Goal: Task Accomplishment & Management: Use online tool/utility

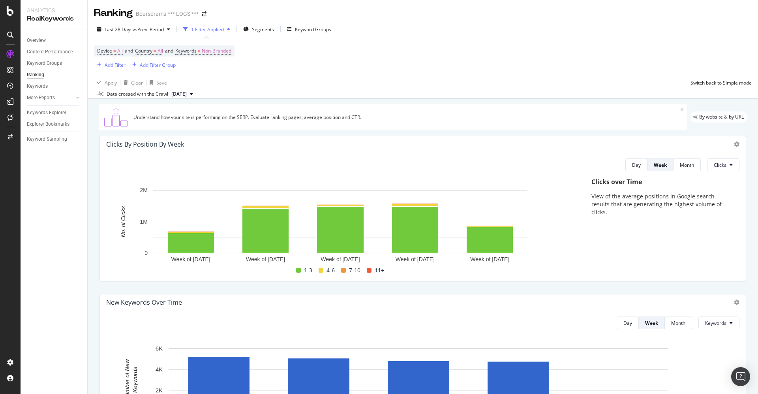
click at [8, 33] on icon at bounding box center [10, 35] width 6 height 6
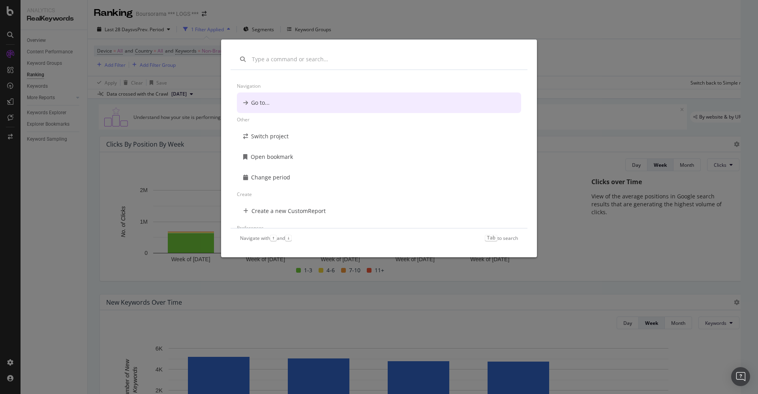
click at [403, 13] on div "Navigation Go to... Other Switch project Open bookmark Change period Create Cre…" at bounding box center [379, 197] width 758 height 394
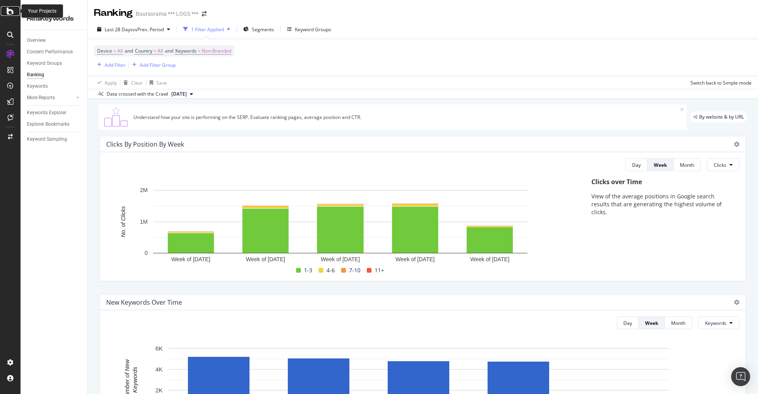
click at [9, 10] on icon at bounding box center [10, 10] width 7 height 9
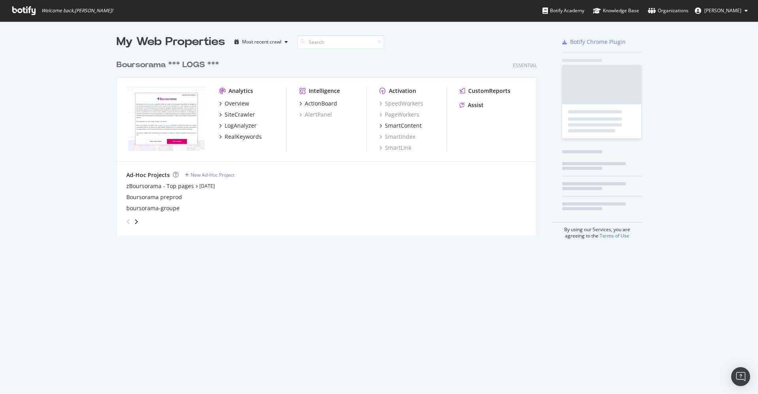
scroll to position [385, 740]
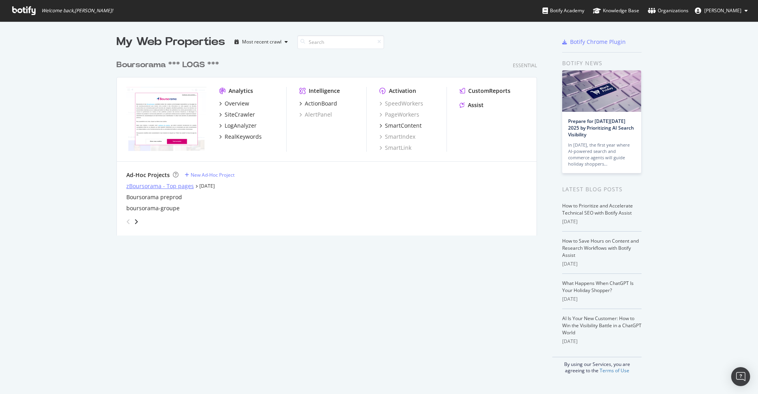
click at [141, 186] on div "zBoursorama - Top pages" at bounding box center [160, 186] width 68 height 8
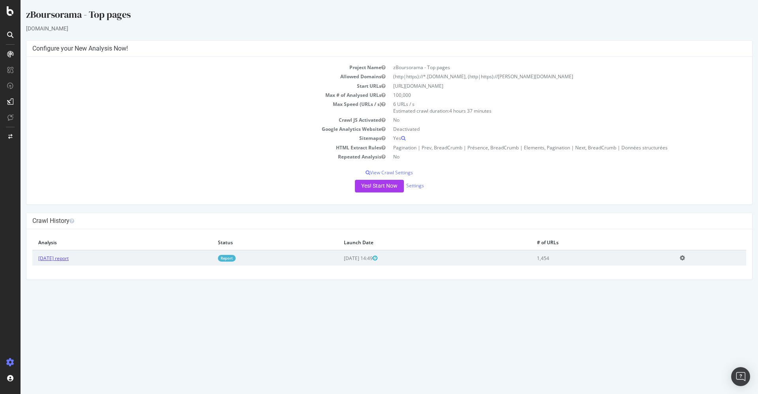
click at [69, 257] on link "[DATE] report" at bounding box center [53, 258] width 30 height 7
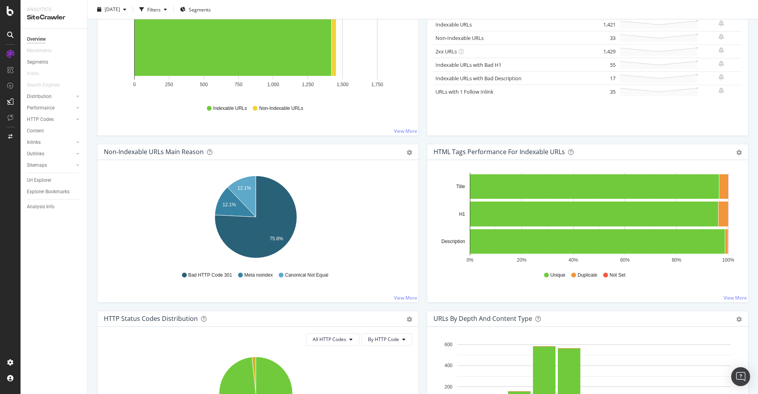
scroll to position [178, 0]
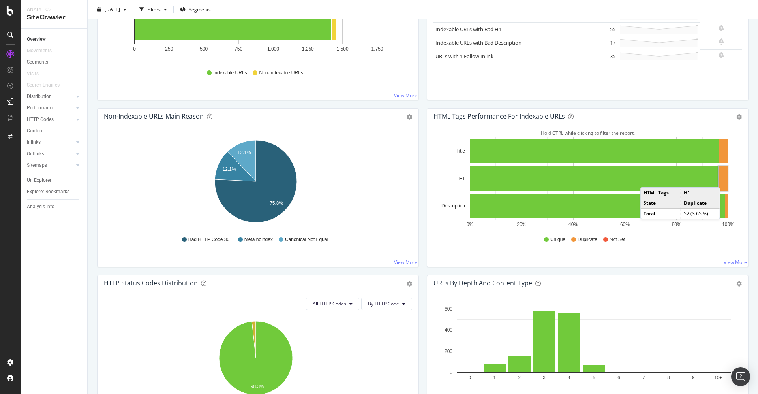
click at [719, 178] on rect "A chart." at bounding box center [722, 178] width 9 height 25
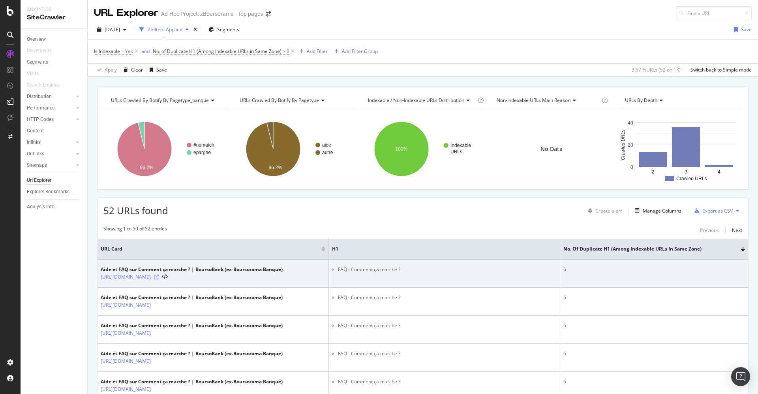
click at [159, 274] on icon at bounding box center [156, 276] width 5 height 5
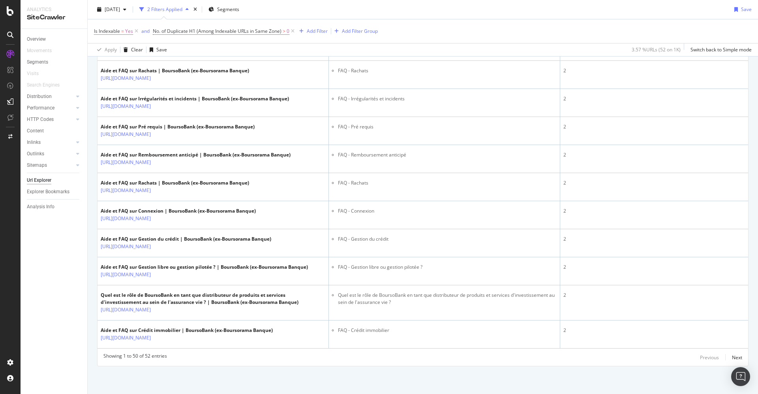
scroll to position [1494, 0]
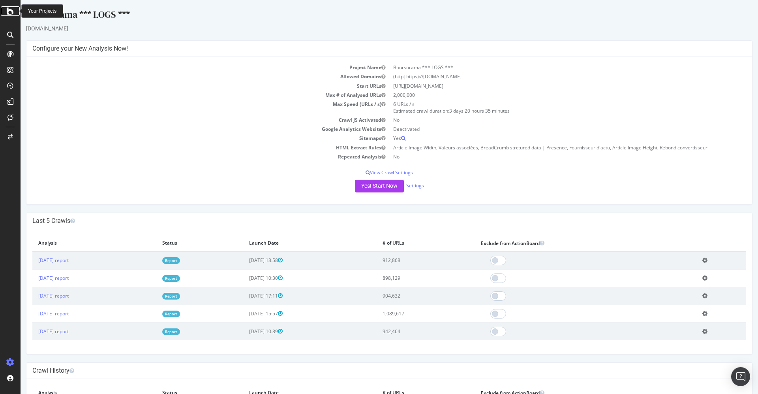
click at [13, 14] on icon at bounding box center [10, 10] width 7 height 9
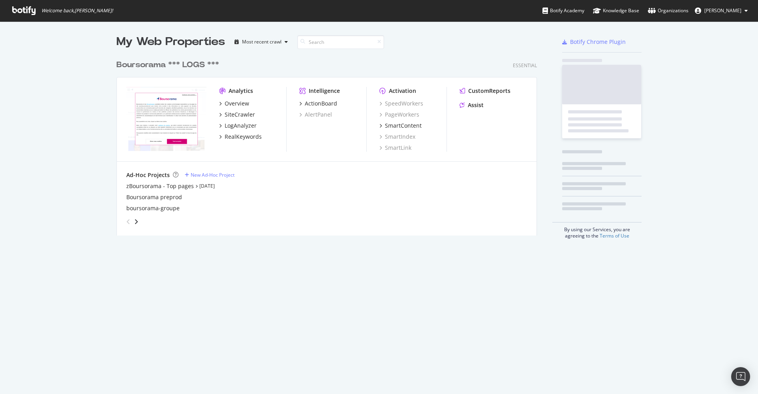
scroll to position [385, 740]
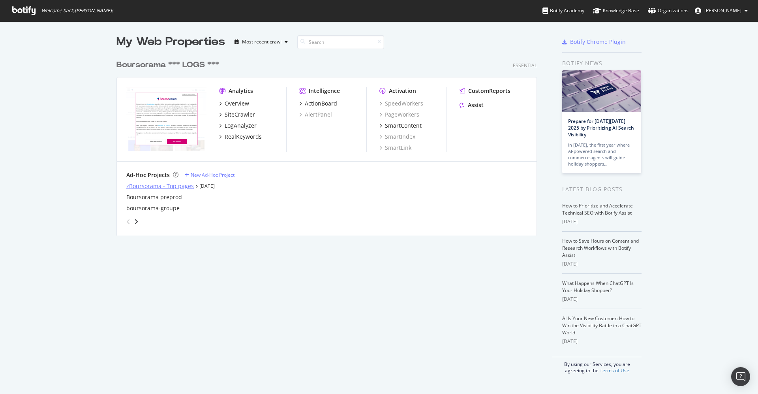
click at [186, 186] on div "zBoursorama - Top pages" at bounding box center [160, 186] width 68 height 8
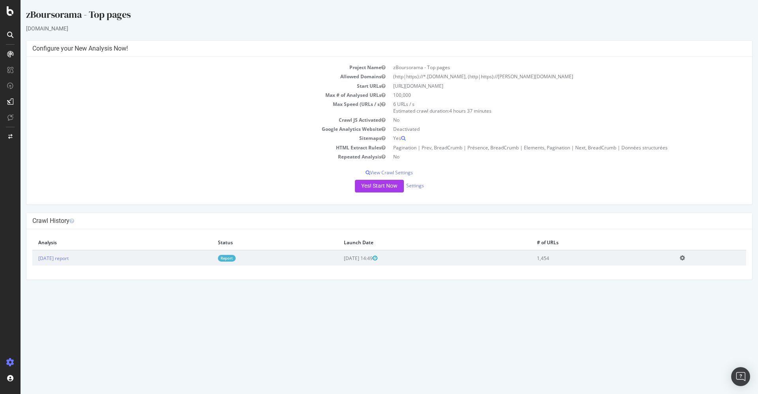
click at [83, 257] on td "[DATE] report" at bounding box center [122, 257] width 180 height 15
click at [69, 258] on link "[DATE] report" at bounding box center [53, 258] width 30 height 7
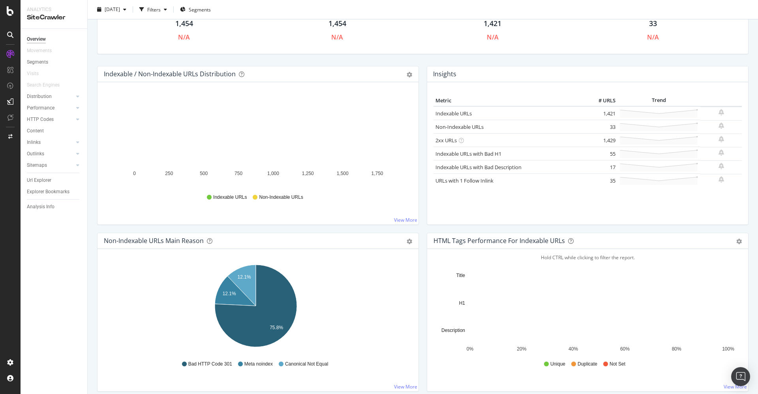
scroll to position [118, 0]
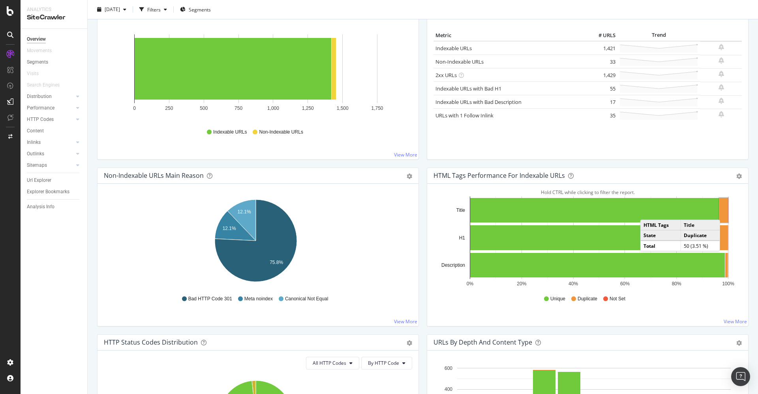
click at [719, 211] on rect "A chart." at bounding box center [723, 210] width 9 height 24
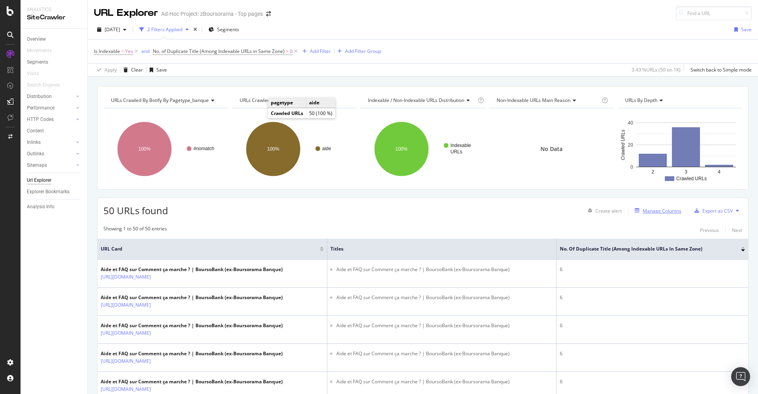
click at [643, 207] on div "Manage Columns" at bounding box center [662, 210] width 39 height 7
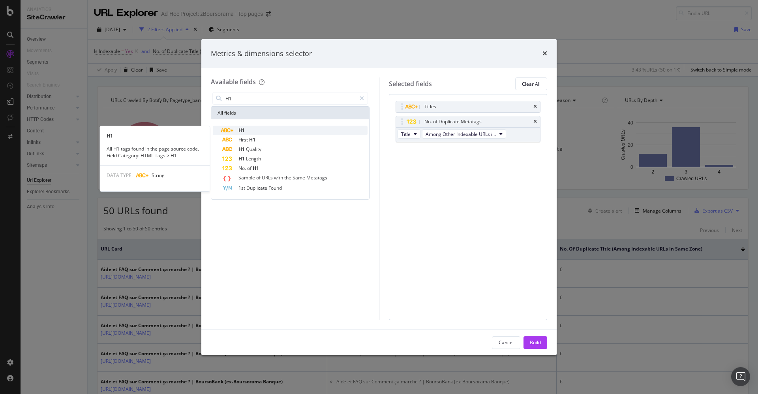
type input "H1"
click at [240, 128] on span "H1" at bounding box center [241, 130] width 6 height 7
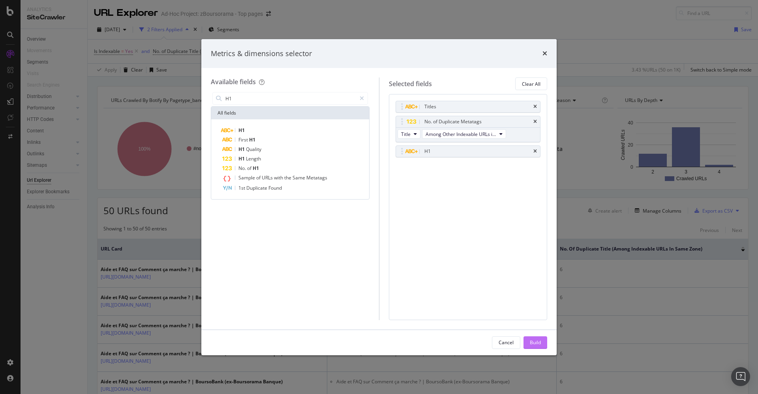
click at [540, 344] on div "Build" at bounding box center [535, 342] width 11 height 7
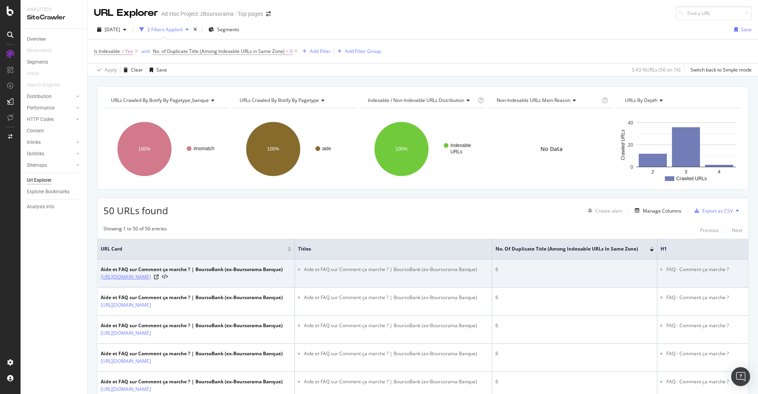
click at [151, 276] on link "https://www.boursobank.com/aide-en-ligne/assurance-vie/comment-ca-marche" at bounding box center [126, 277] width 50 height 8
click at [159, 279] on icon at bounding box center [156, 276] width 5 height 5
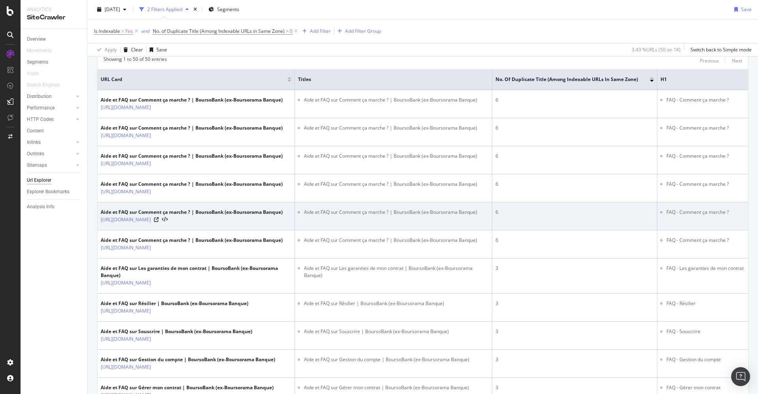
scroll to position [178, 0]
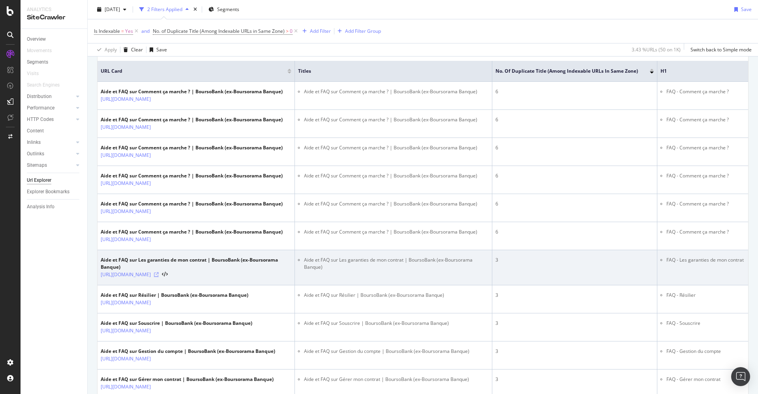
click at [159, 277] on icon at bounding box center [156, 274] width 5 height 5
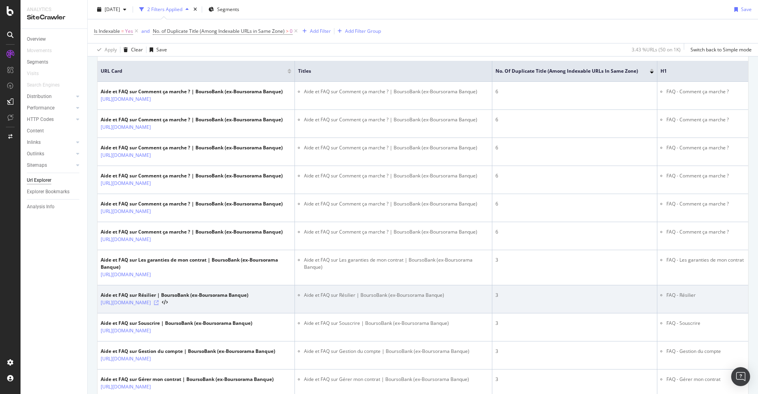
click at [159, 305] on icon at bounding box center [156, 302] width 5 height 5
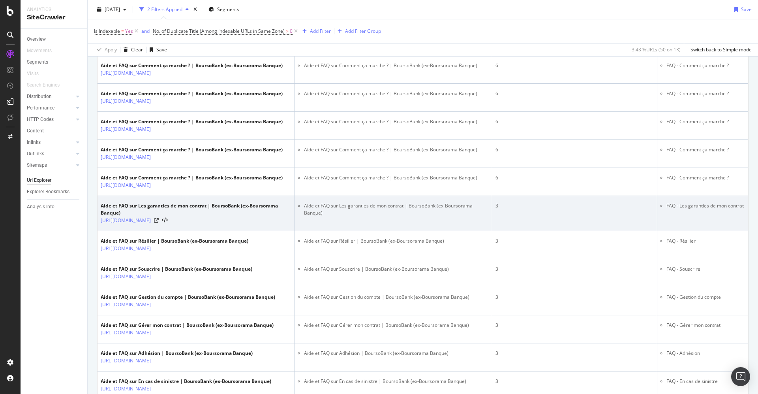
scroll to position [296, 0]
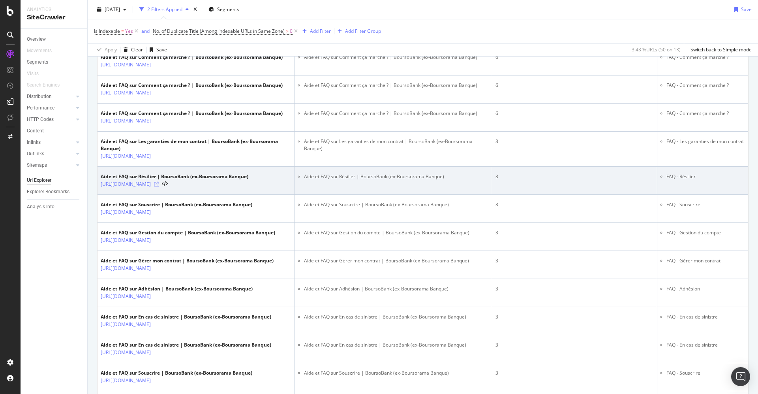
click at [159, 186] on icon at bounding box center [156, 184] width 5 height 5
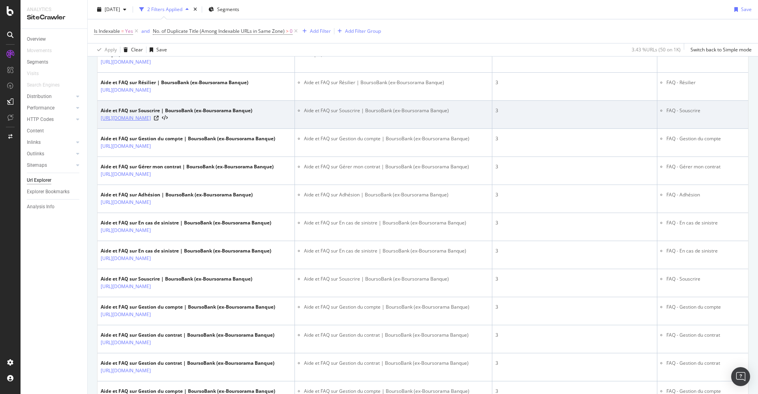
scroll to position [414, 0]
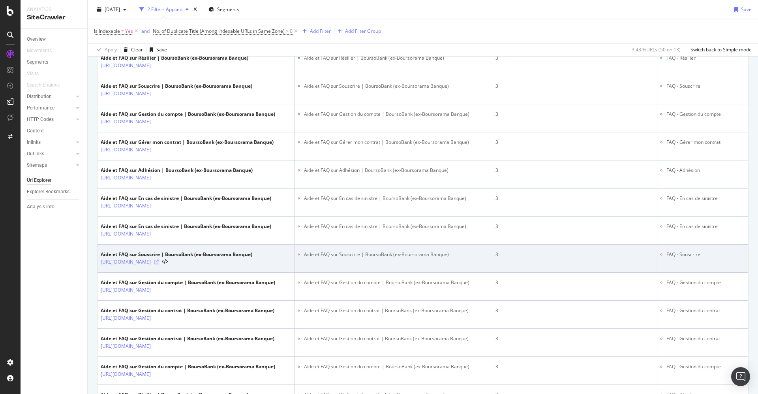
click at [159, 264] on icon at bounding box center [156, 261] width 5 height 5
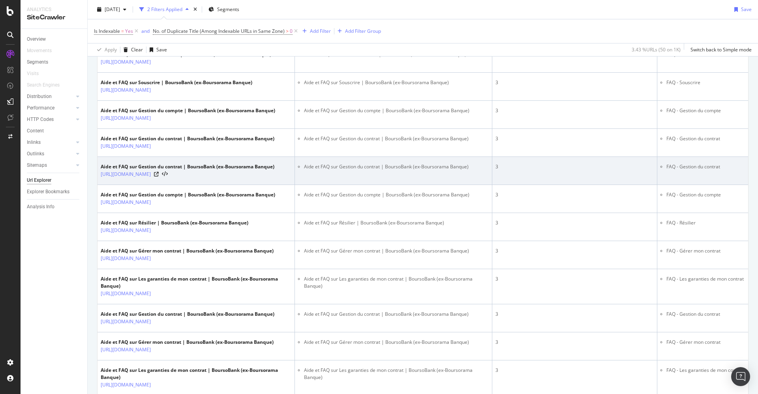
scroll to position [592, 0]
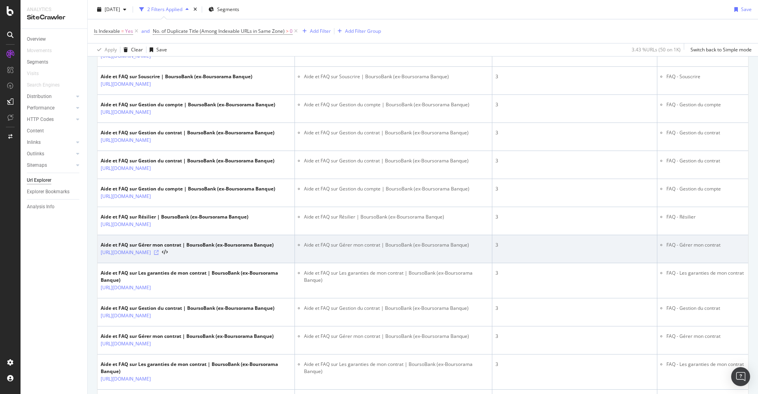
click at [159, 255] on icon at bounding box center [156, 252] width 5 height 5
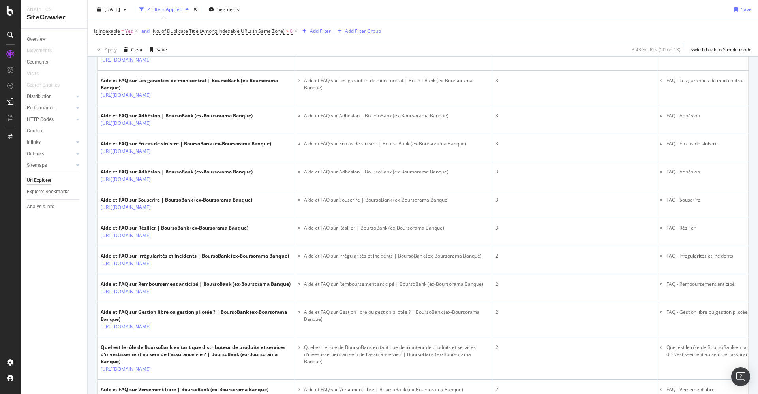
scroll to position [888, 0]
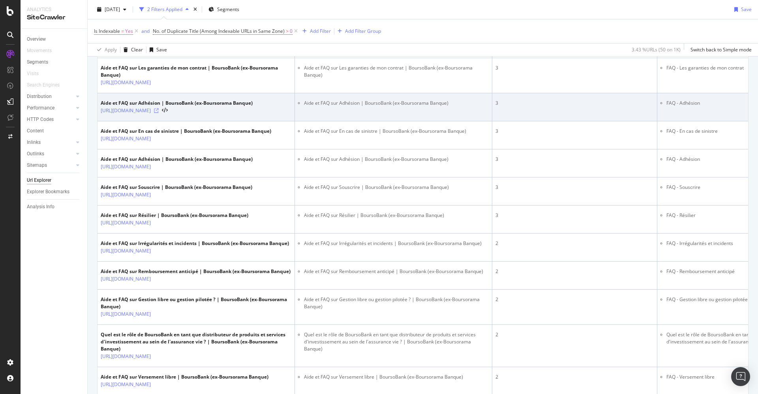
click at [159, 113] on icon at bounding box center [156, 110] width 5 height 5
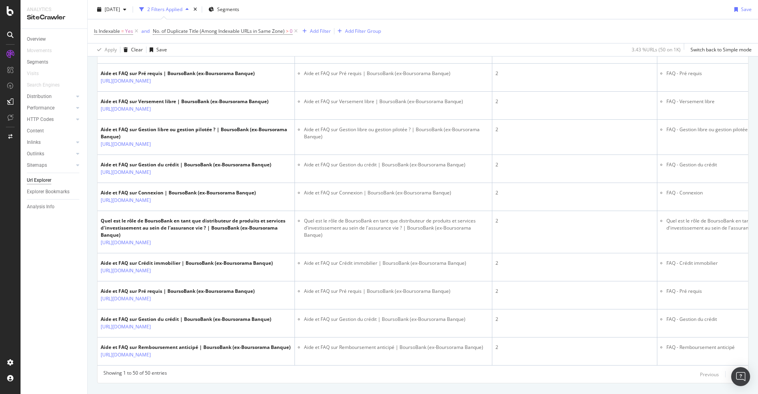
scroll to position [1362, 0]
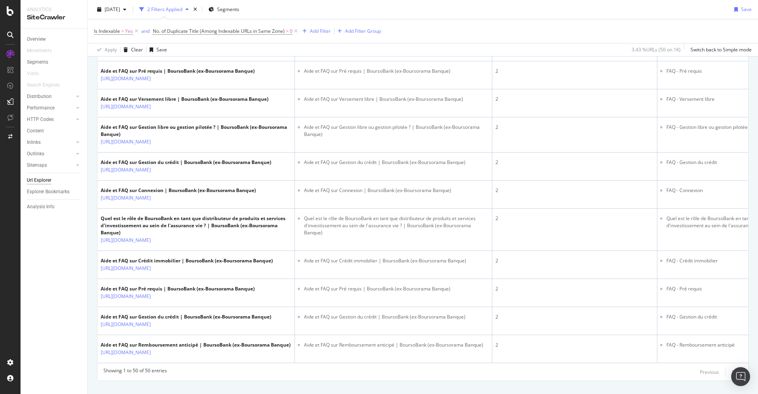
click at [159, 25] on icon at bounding box center [156, 22] width 5 height 5
click at [159, 53] on icon at bounding box center [156, 50] width 5 height 5
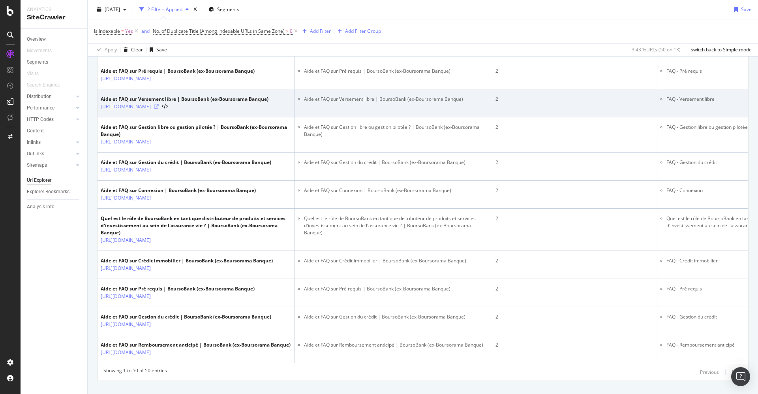
click at [159, 109] on icon at bounding box center [156, 106] width 5 height 5
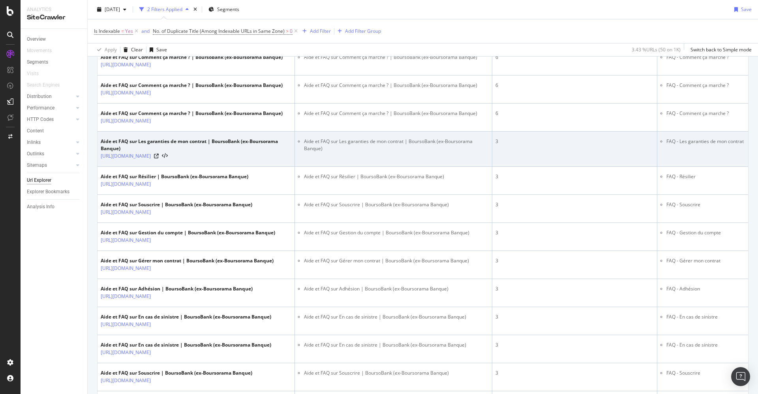
scroll to position [355, 0]
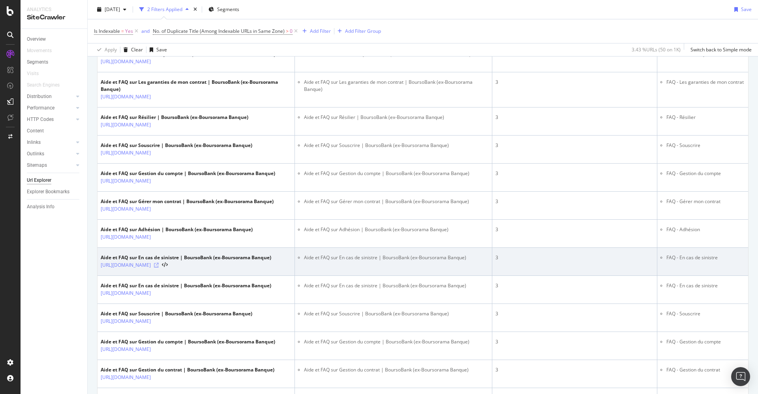
click at [159, 267] on icon at bounding box center [156, 265] width 5 height 5
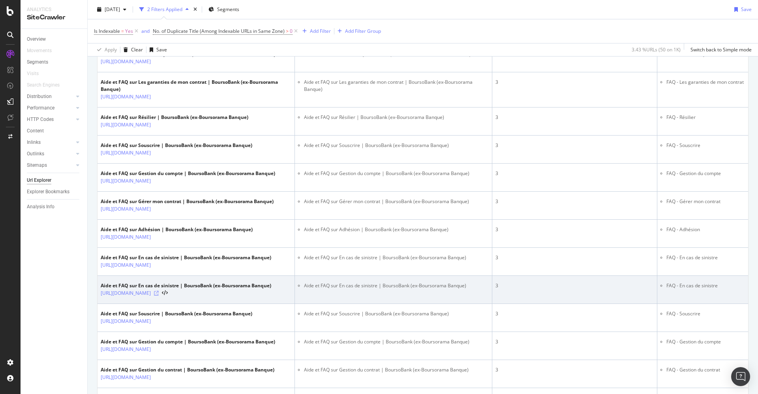
click at [159, 295] on icon at bounding box center [156, 293] width 5 height 5
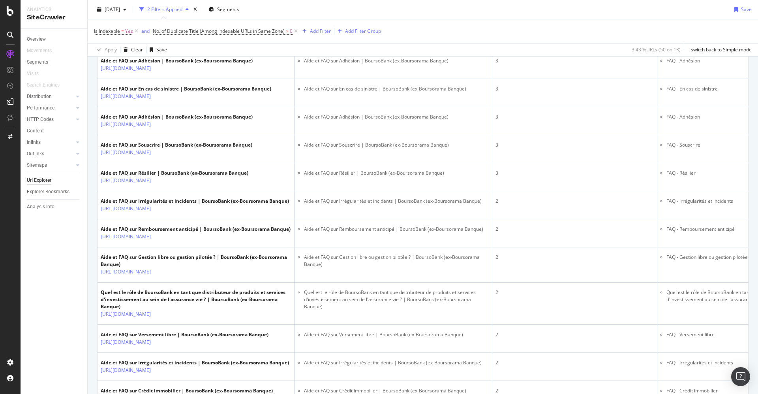
scroll to position [947, 0]
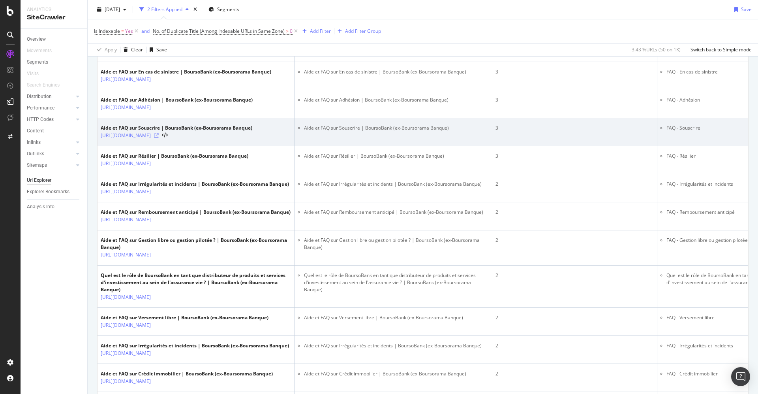
click at [159, 138] on icon at bounding box center [156, 135] width 5 height 5
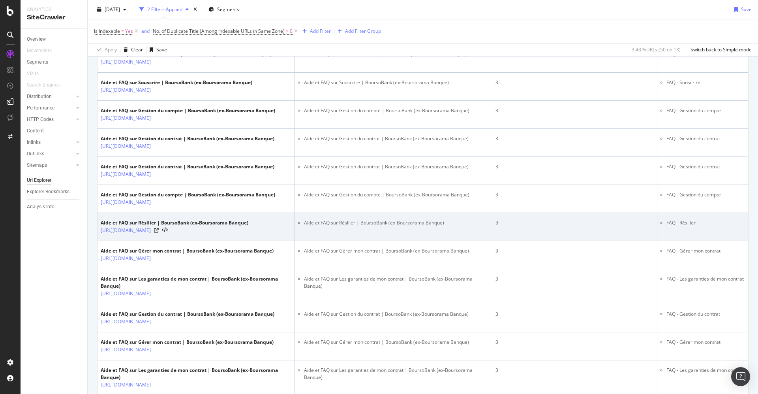
scroll to position [533, 0]
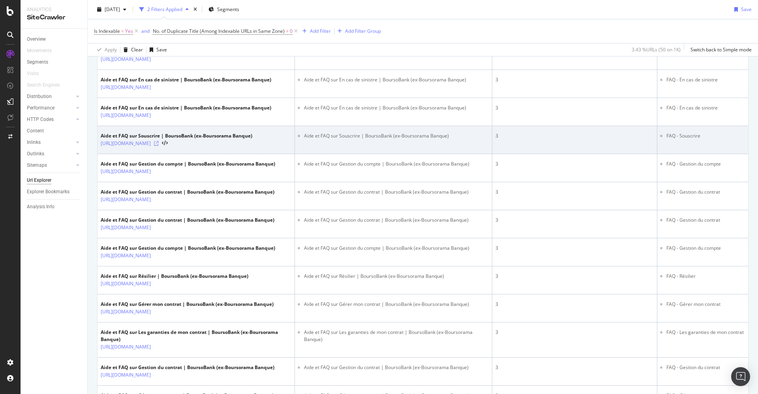
click at [159, 146] on icon at bounding box center [156, 143] width 5 height 5
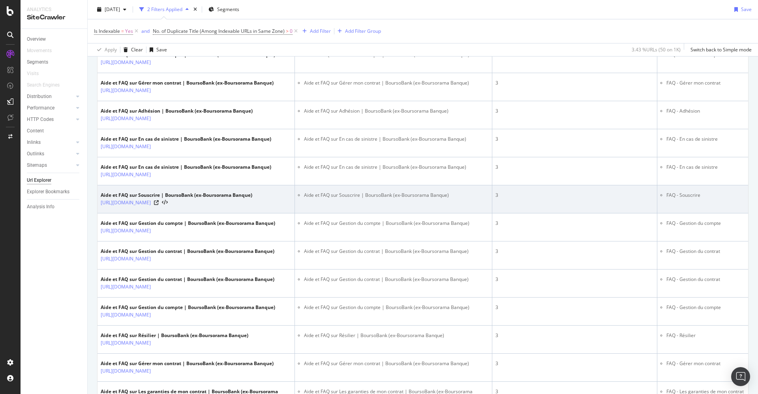
scroll to position [414, 0]
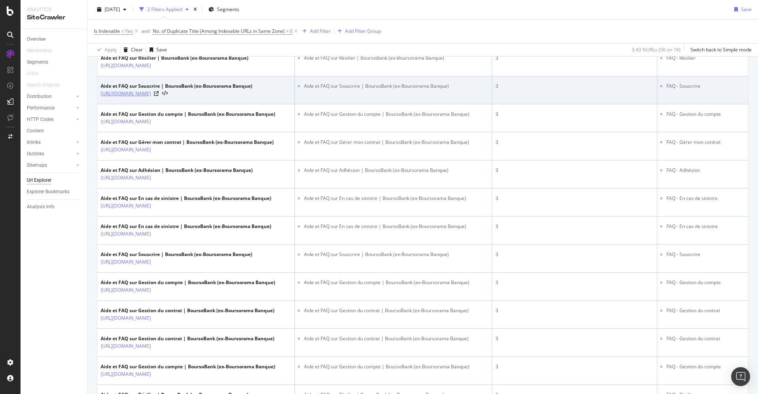
drag, startPoint x: 287, startPoint y: 142, endPoint x: 273, endPoint y: 143, distance: 13.5
click at [252, 98] on div "https://www.boursobank.com/aide-en-ligne/assurances/bourso-protect/souscrire" at bounding box center [177, 94] width 152 height 8
click at [159, 96] on icon at bounding box center [156, 93] width 5 height 5
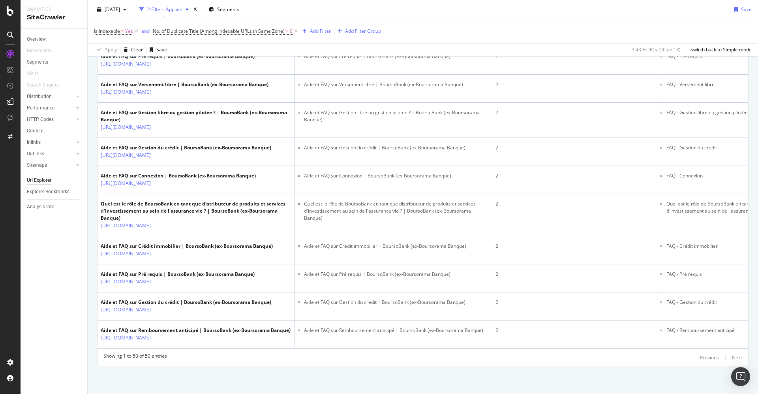
scroll to position [1725, 0]
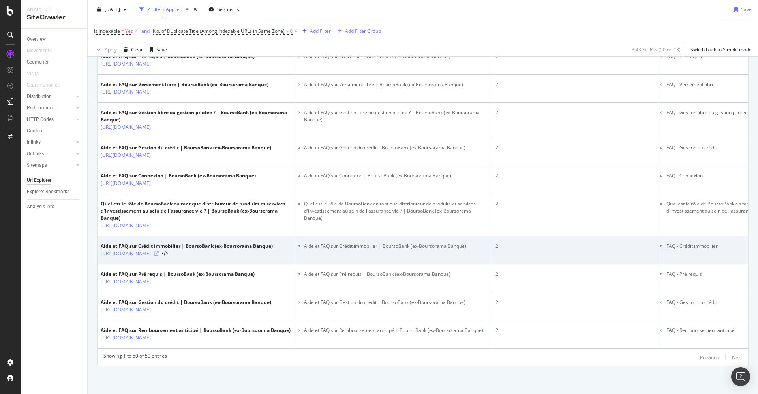
click at [159, 251] on icon at bounding box center [156, 253] width 5 height 5
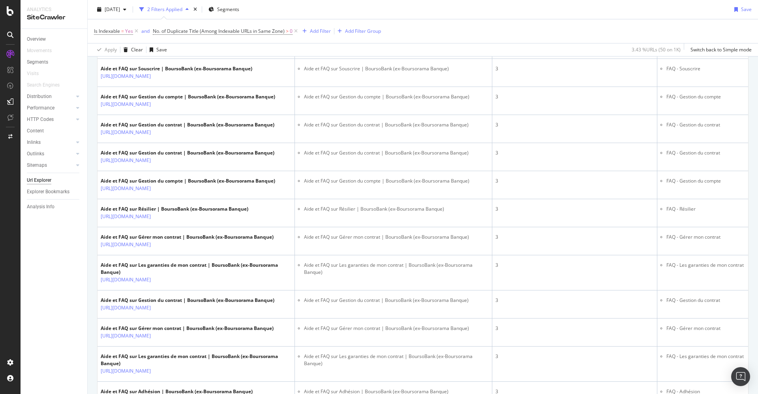
scroll to position [422, 0]
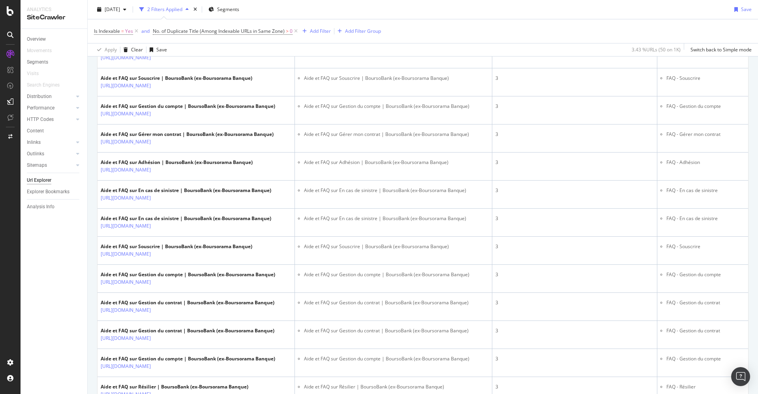
click at [10, 35] on icon at bounding box center [10, 35] width 6 height 6
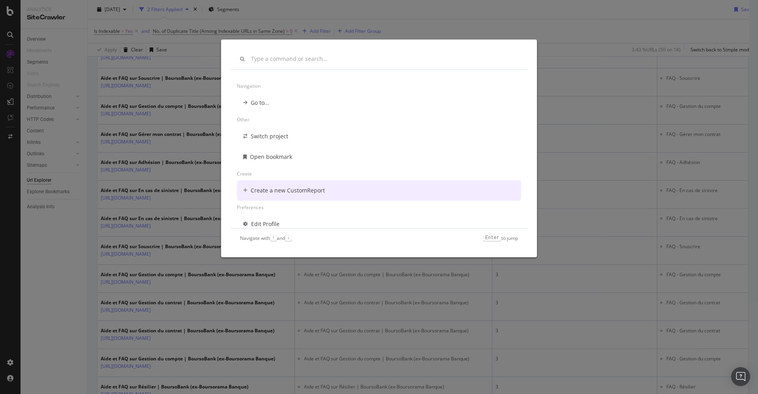
click at [586, 134] on div "Navigation Go to... Other Switch project Open bookmark Create Create a new Cust…" at bounding box center [379, 197] width 758 height 394
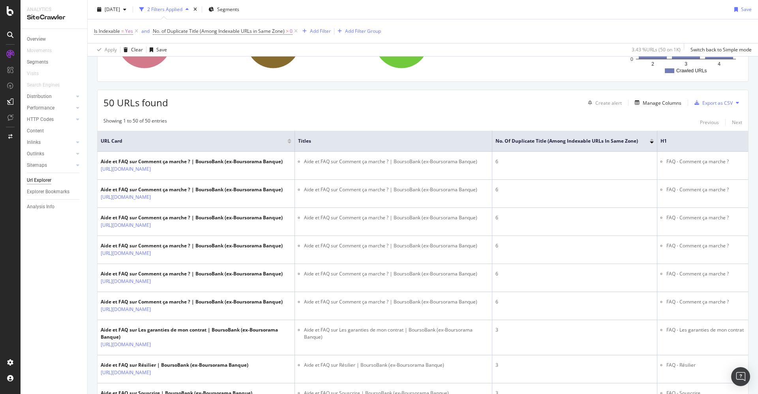
scroll to position [0, 0]
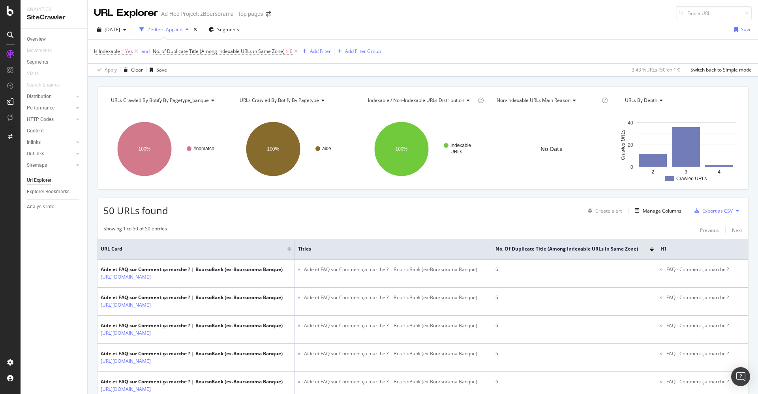
click at [7, 32] on icon at bounding box center [10, 35] width 6 height 6
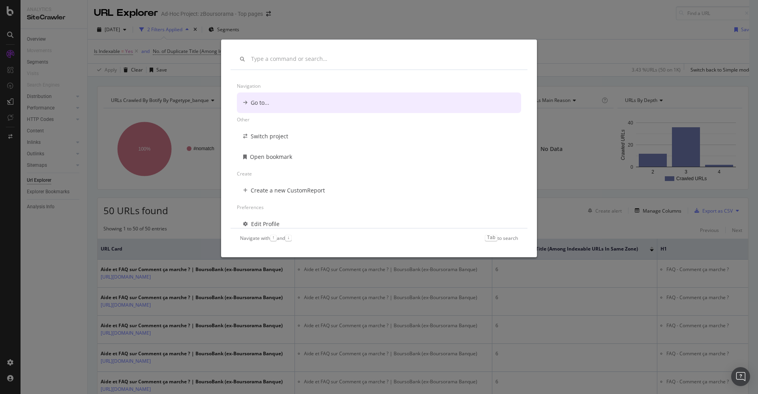
click at [14, 9] on div "Navigation Go to... Other Switch project Open bookmark Create Create a new Cust…" at bounding box center [379, 197] width 758 height 394
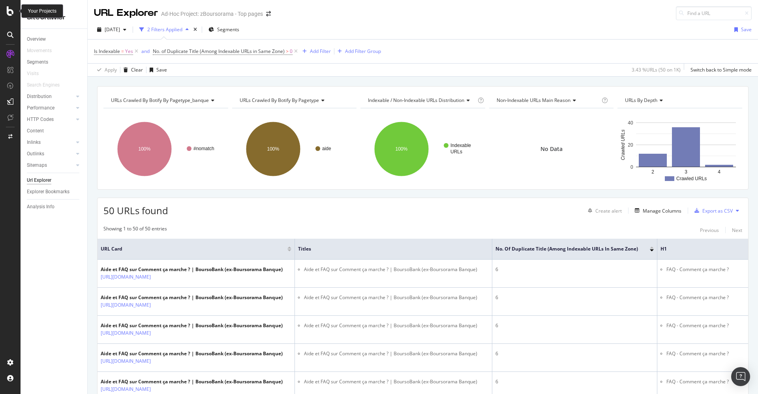
click at [11, 11] on icon at bounding box center [10, 10] width 7 height 9
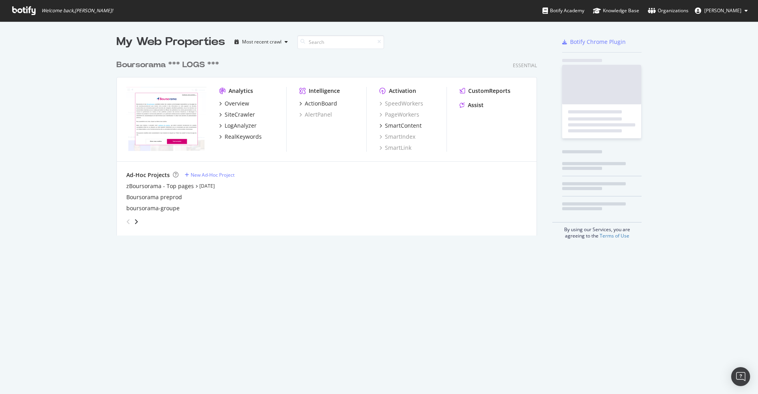
scroll to position [385, 740]
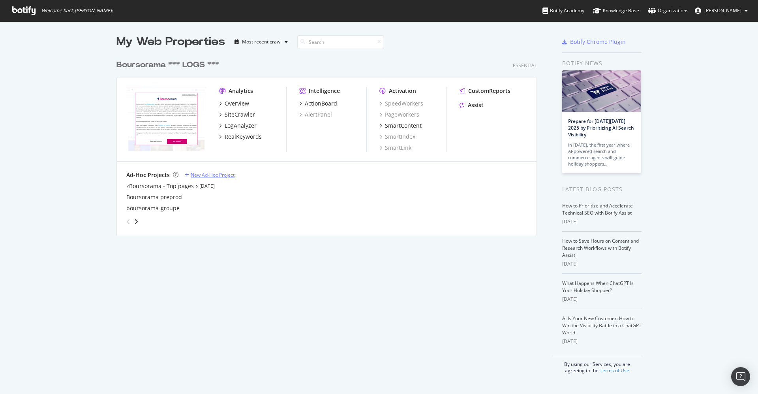
click at [200, 175] on div "New Ad-Hoc Project" at bounding box center [213, 174] width 44 height 7
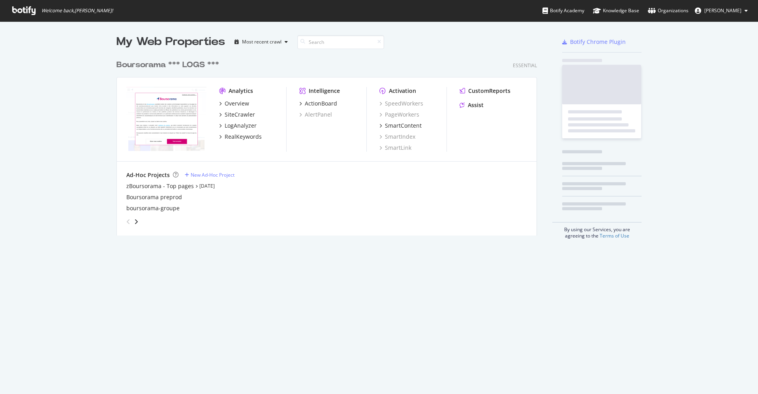
scroll to position [176, 418]
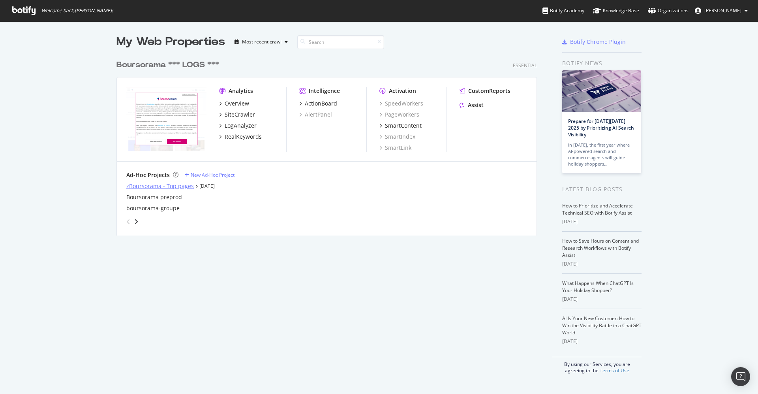
click at [149, 188] on div "zBoursorama - Top pages" at bounding box center [160, 186] width 68 height 8
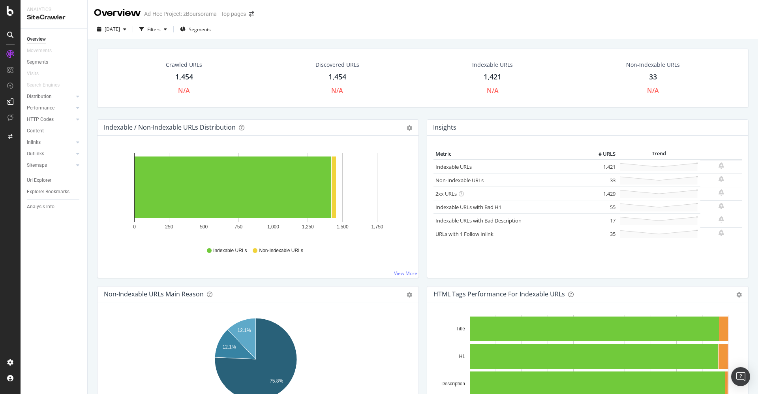
click at [180, 78] on div "1,454" at bounding box center [184, 77] width 18 height 10
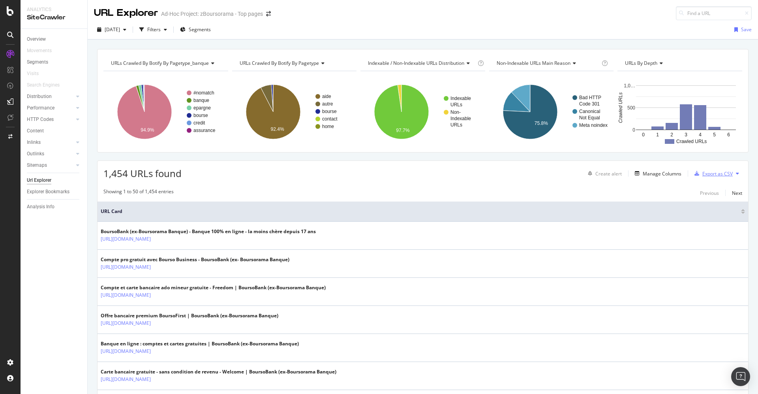
click at [711, 172] on div "Export as CSV" at bounding box center [717, 173] width 30 height 7
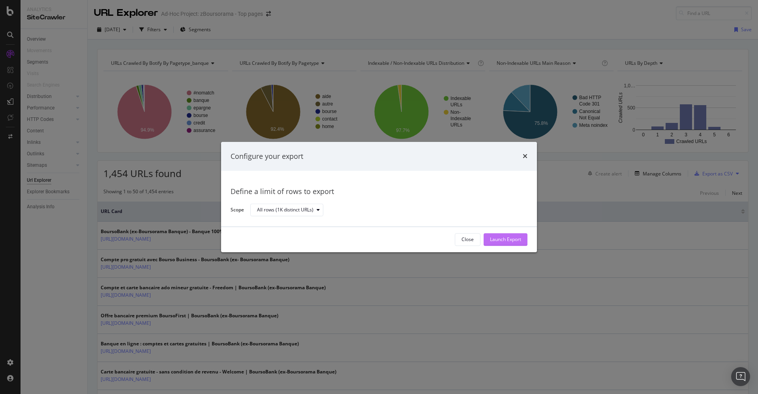
click at [510, 241] on div "Launch Export" at bounding box center [505, 239] width 31 height 7
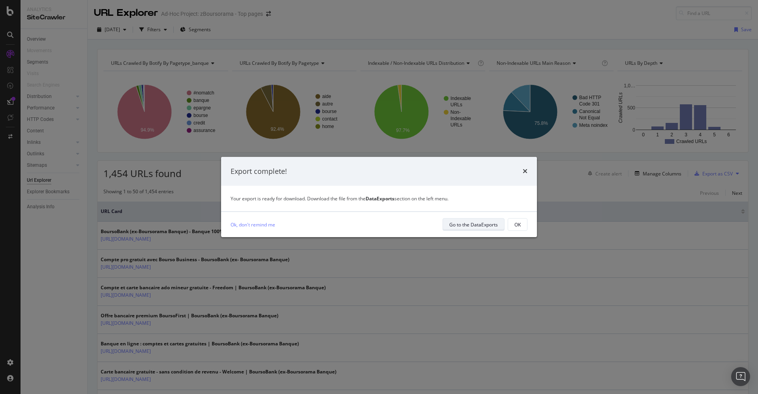
drag, startPoint x: 523, startPoint y: 171, endPoint x: 484, endPoint y: 225, distance: 66.3
click at [485, 226] on div "Export complete! Your export is ready for download. Download the file from the …" at bounding box center [379, 197] width 316 height 81
click at [483, 224] on div "Go to the DataExports" at bounding box center [473, 224] width 49 height 7
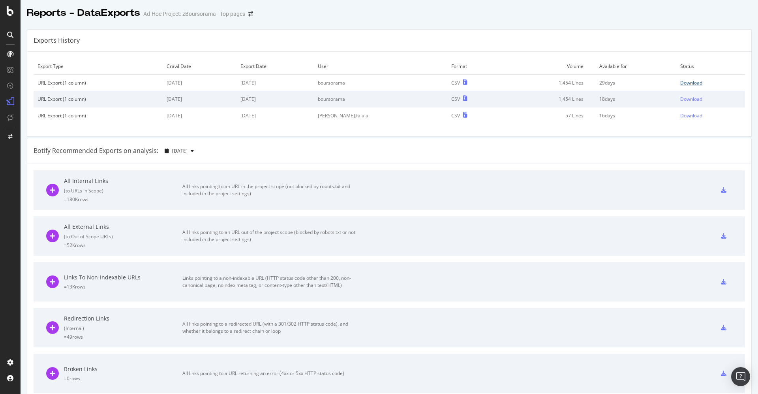
click at [680, 81] on div "Download" at bounding box center [691, 82] width 22 height 7
click at [6, 32] on div at bounding box center [10, 34] width 13 height 13
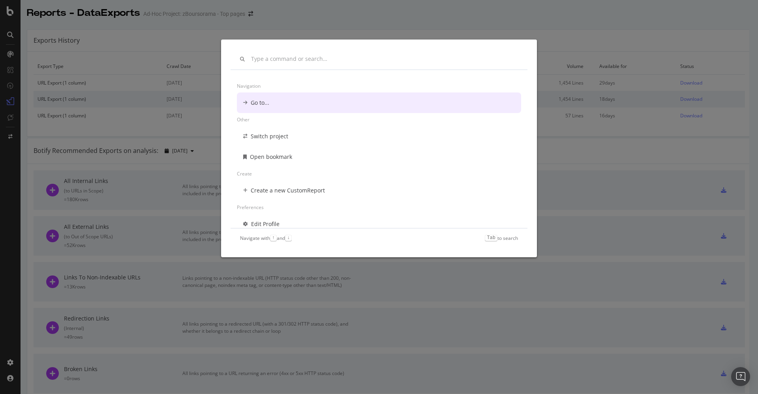
click at [15, 7] on div "Navigation Go to... Other Switch project Open bookmark Create Create a new Cust…" at bounding box center [379, 197] width 758 height 394
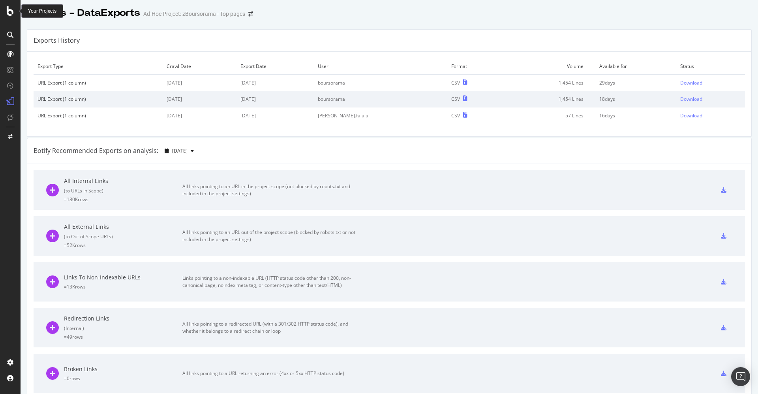
click at [5, 6] on div at bounding box center [10, 10] width 19 height 9
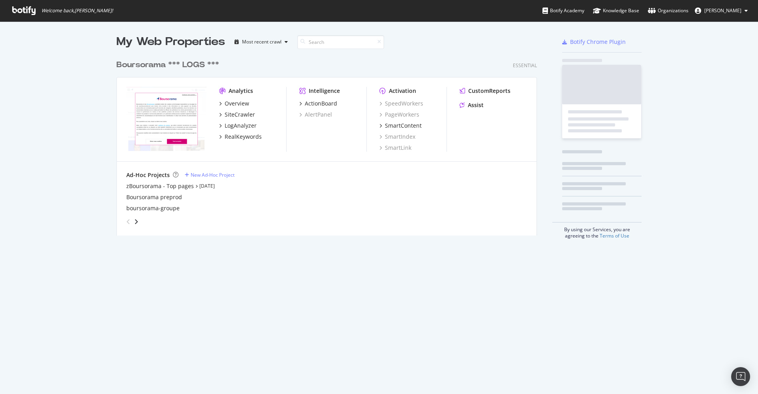
scroll to position [385, 740]
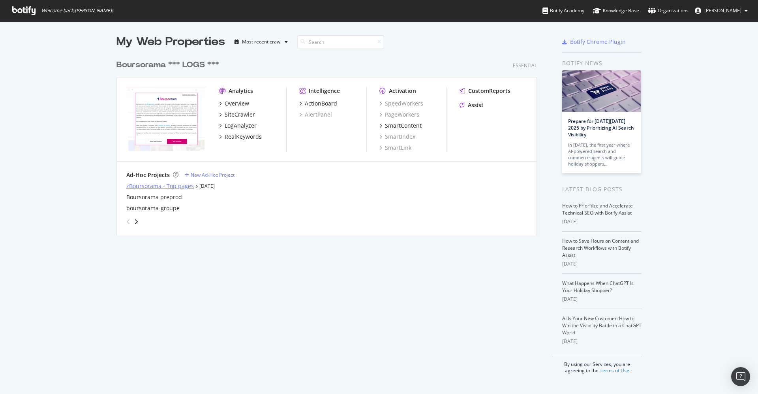
click at [140, 184] on div "zBoursorama - Top pages" at bounding box center [160, 186] width 68 height 8
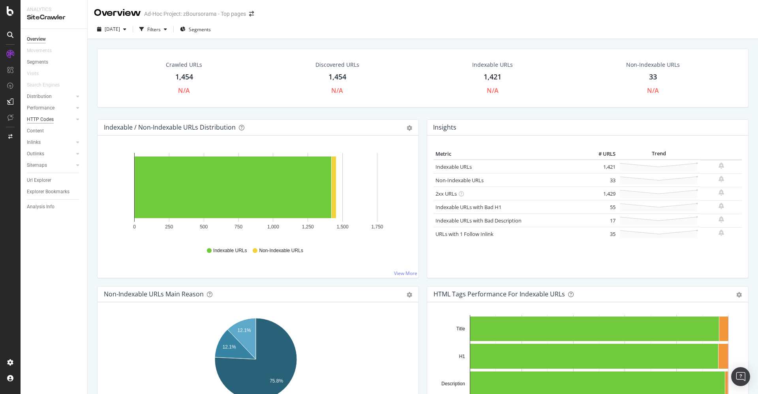
click at [41, 118] on div "HTTP Codes" at bounding box center [40, 119] width 27 height 8
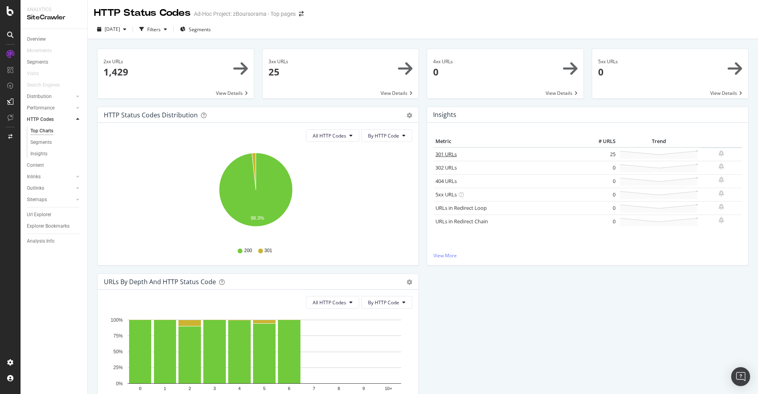
click at [445, 153] on link "301 URLs" at bounding box center [445, 153] width 21 height 7
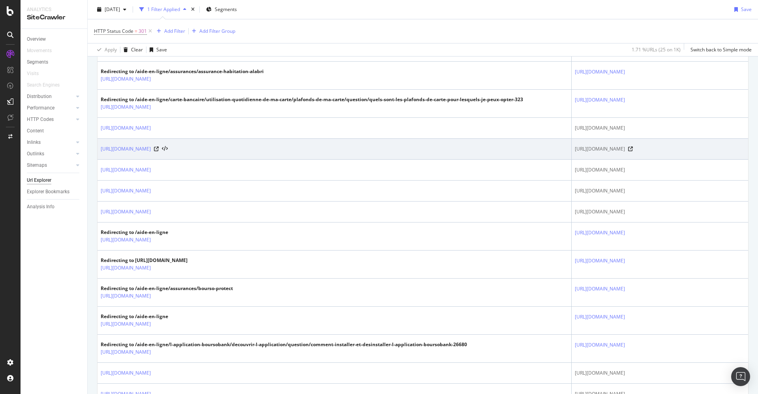
scroll to position [296, 0]
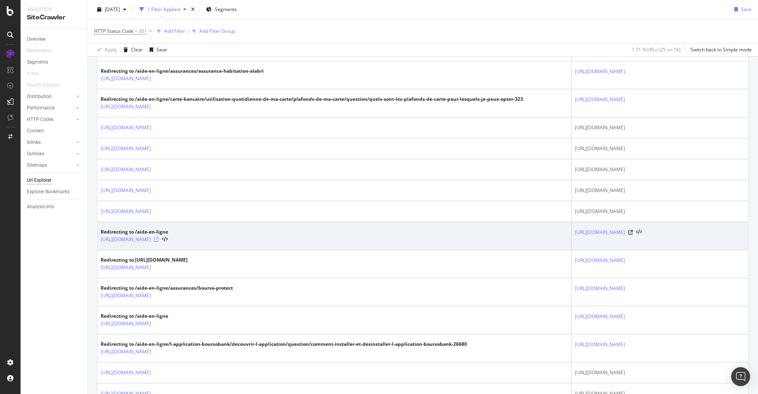
click at [159, 242] on icon at bounding box center [156, 239] width 5 height 5
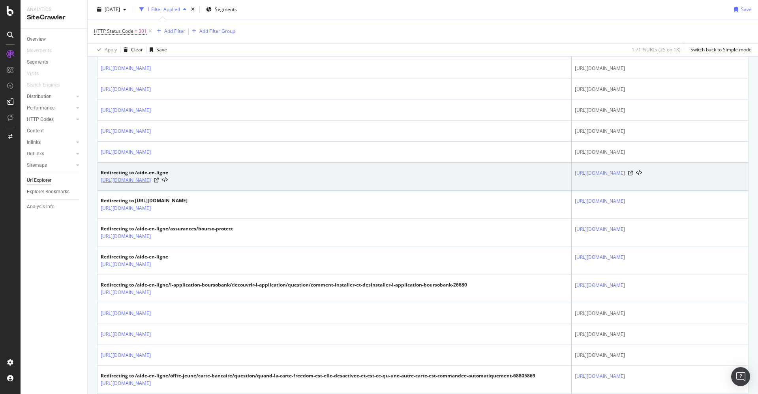
scroll to position [414, 0]
